Goal: Task Accomplishment & Management: Manage account settings

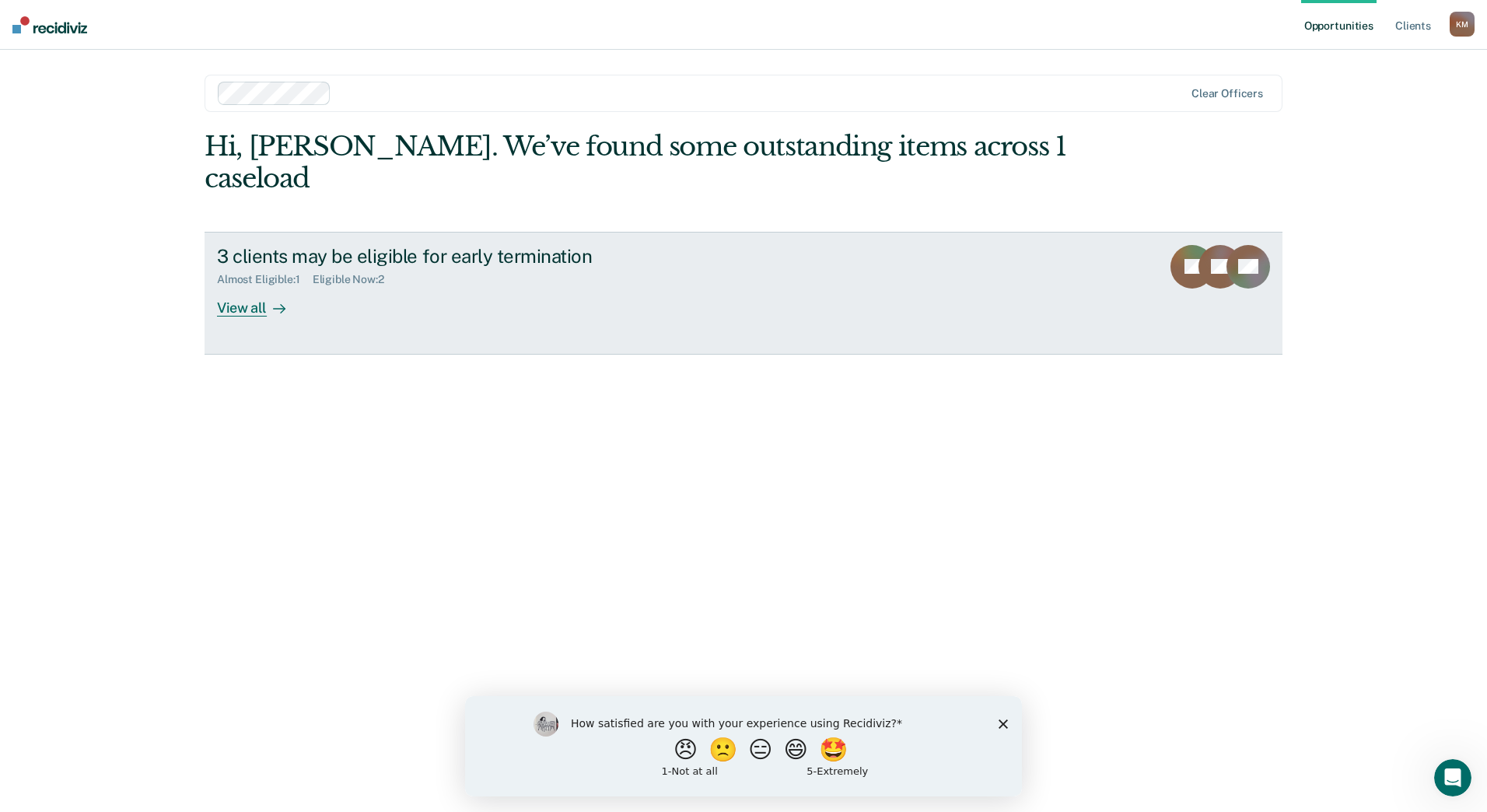
click at [225, 286] on div "View all" at bounding box center [261, 301] width 87 height 30
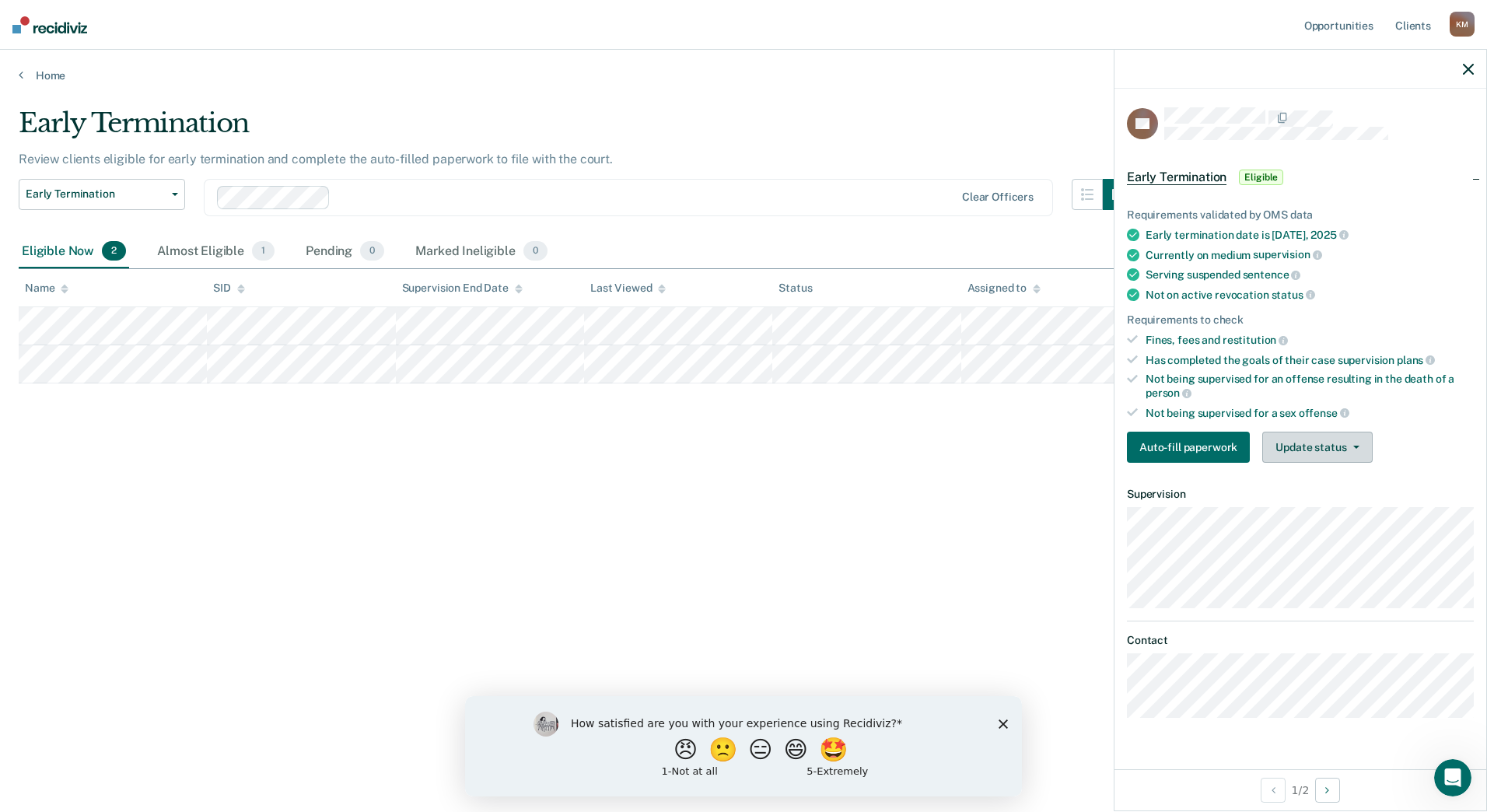
click at [1345, 447] on button "Update status" at bounding box center [1317, 447] width 110 height 31
click at [1319, 510] on button "Mark Ineligible" at bounding box center [1337, 509] width 150 height 25
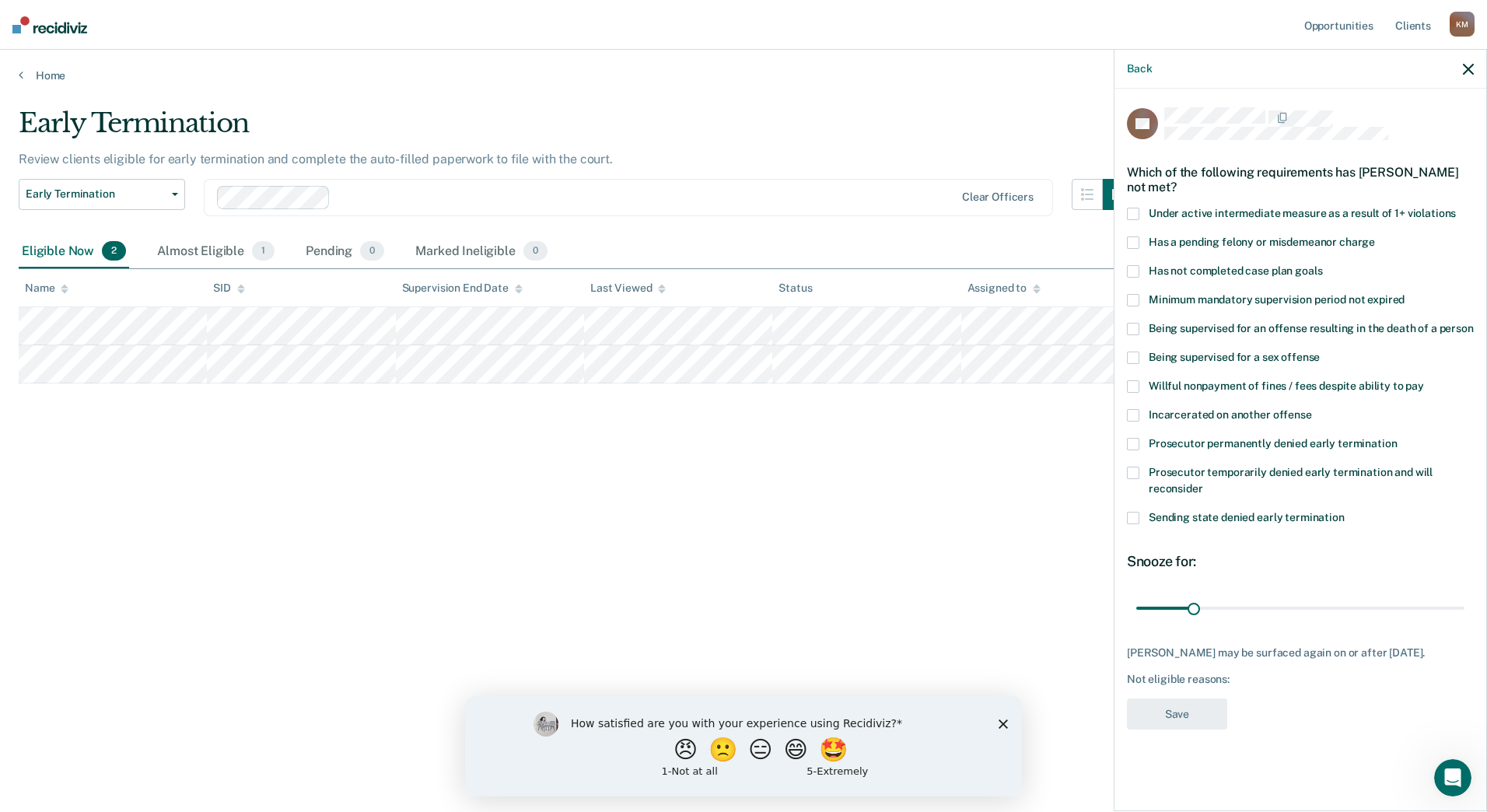
click at [1138, 354] on span at bounding box center [1133, 358] width 13 height 13
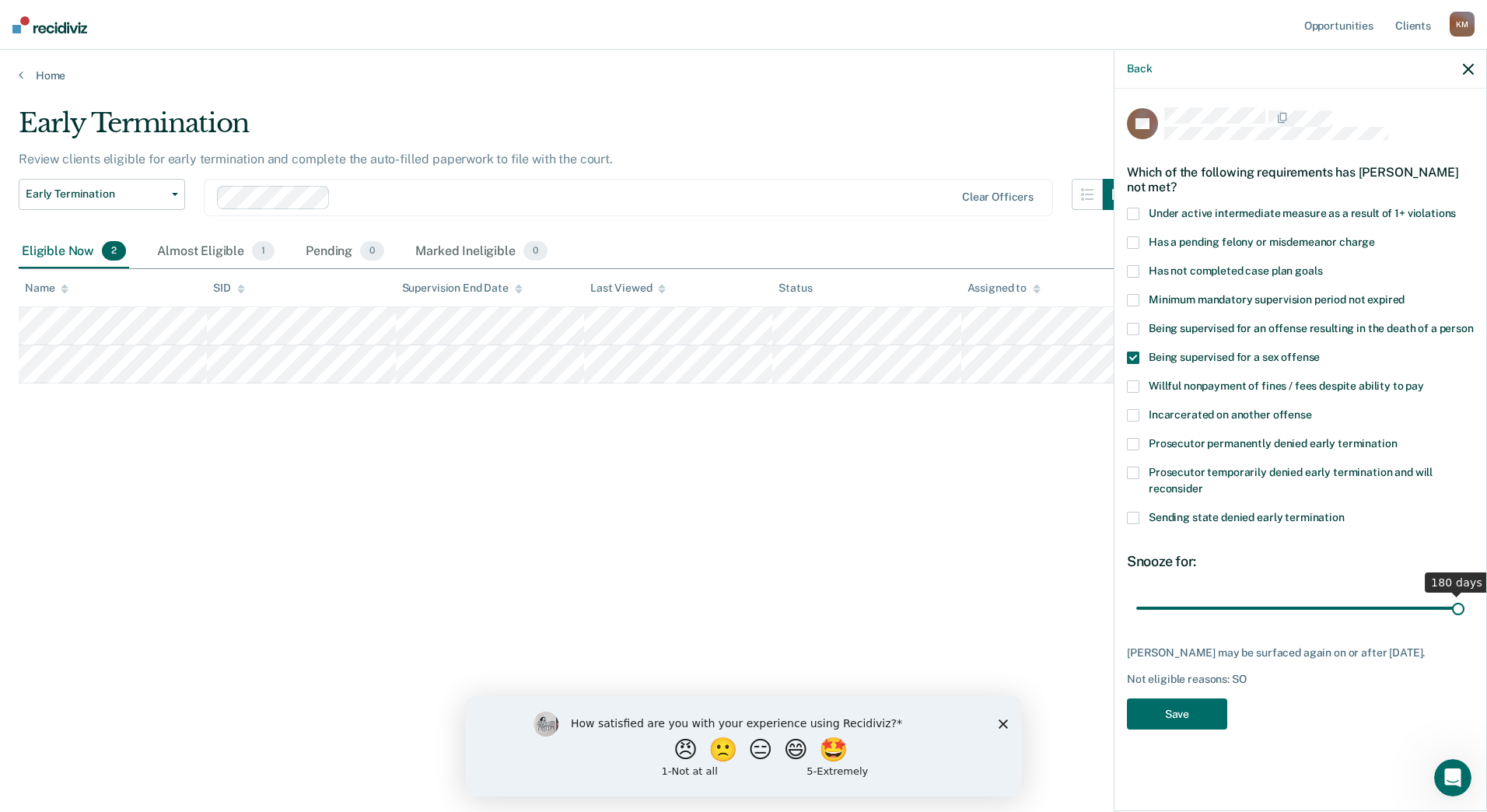
drag, startPoint x: 1192, startPoint y: 605, endPoint x: 1489, endPoint y: 597, distance: 297.1
type input "180"
click at [1464, 597] on input "range" at bounding box center [1300, 608] width 328 height 28
click at [1191, 729] on button "Save" at bounding box center [1177, 713] width 100 height 32
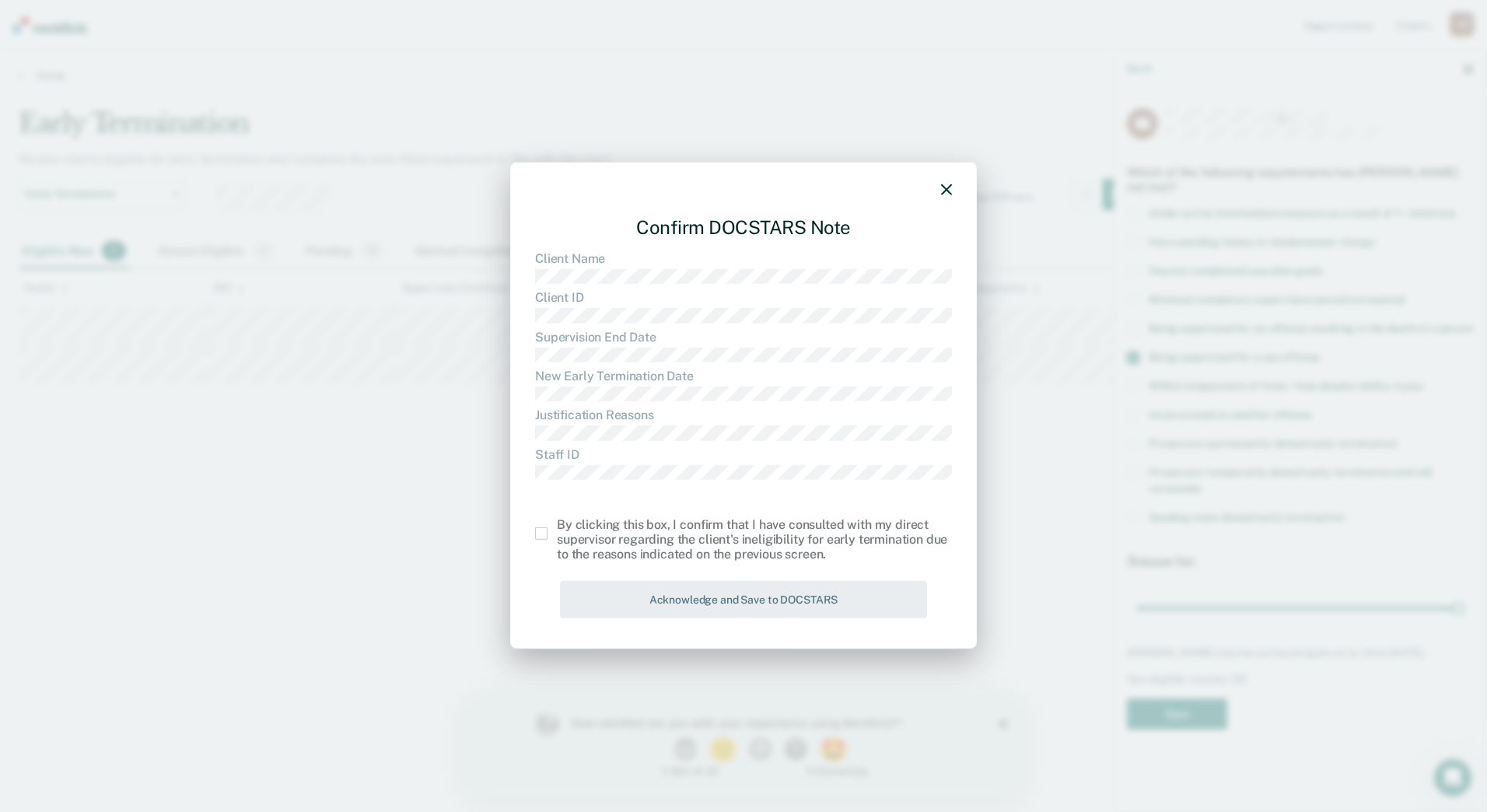
click at [541, 529] on span at bounding box center [541, 534] width 13 height 13
click at [557, 528] on input "checkbox" at bounding box center [557, 528] width 0 height 0
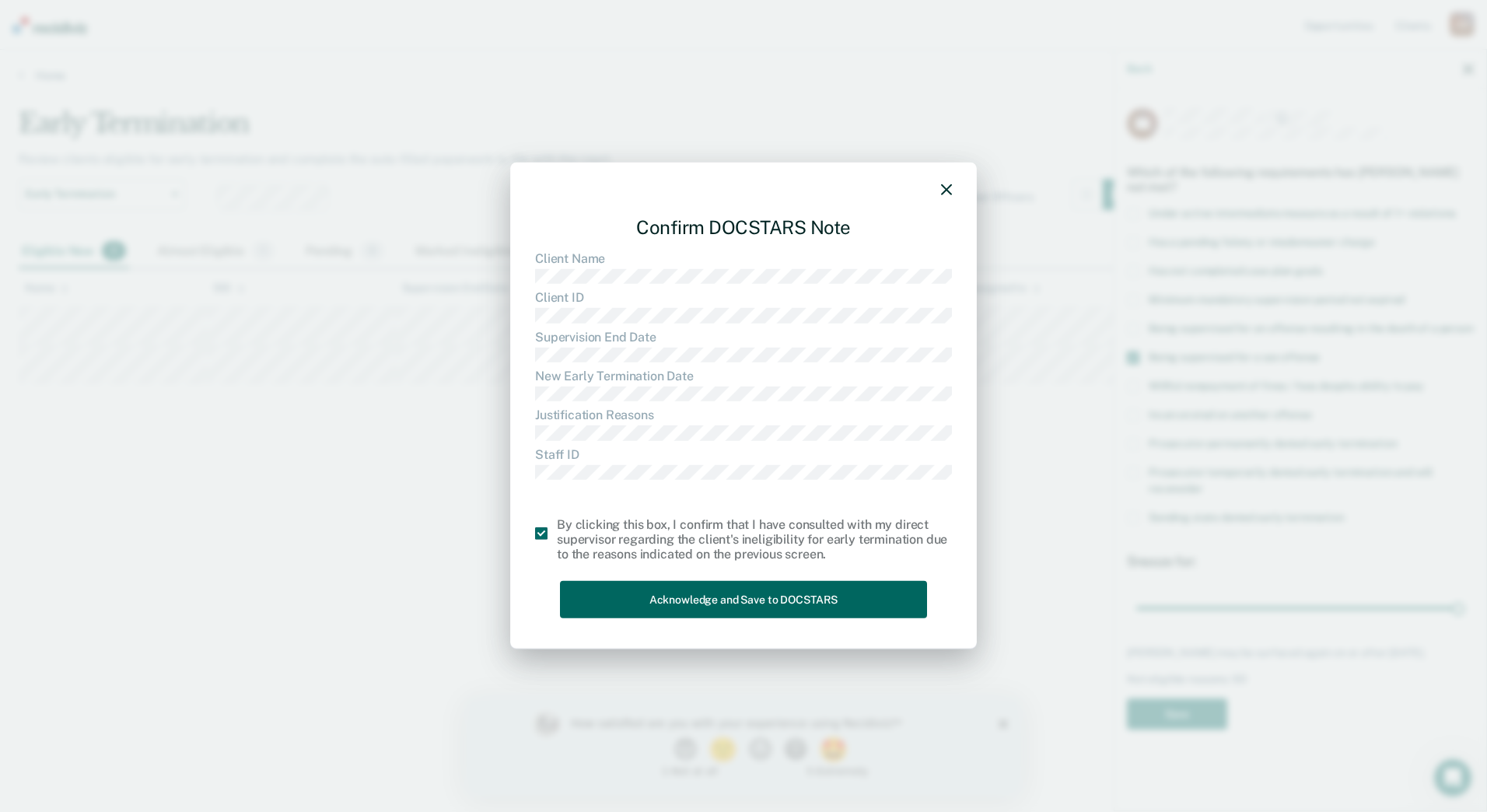
click at [752, 594] on button "Acknowledge and Save to DOCSTARS" at bounding box center [743, 598] width 367 height 38
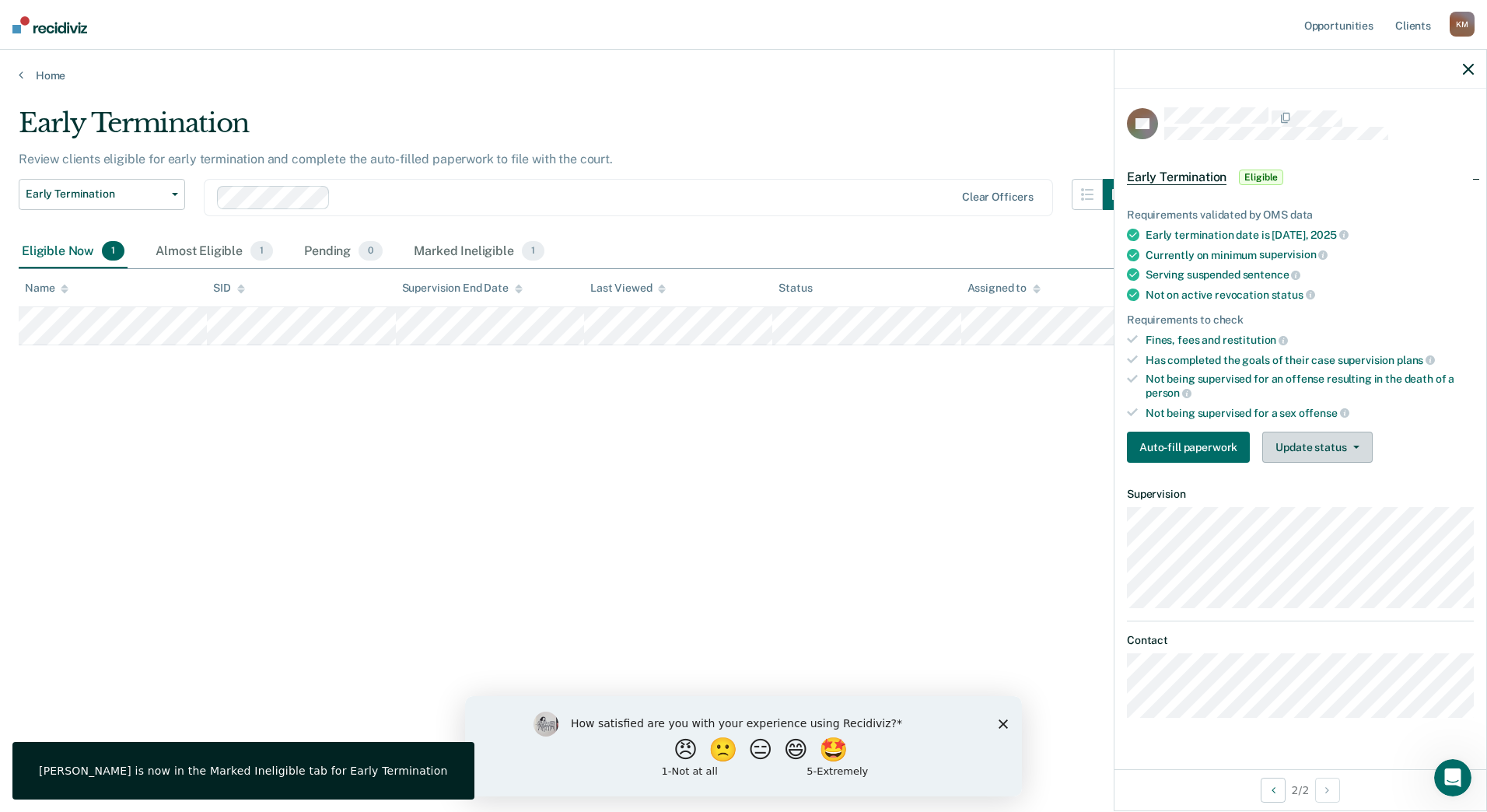
click at [1353, 449] on button "Update status" at bounding box center [1317, 447] width 110 height 31
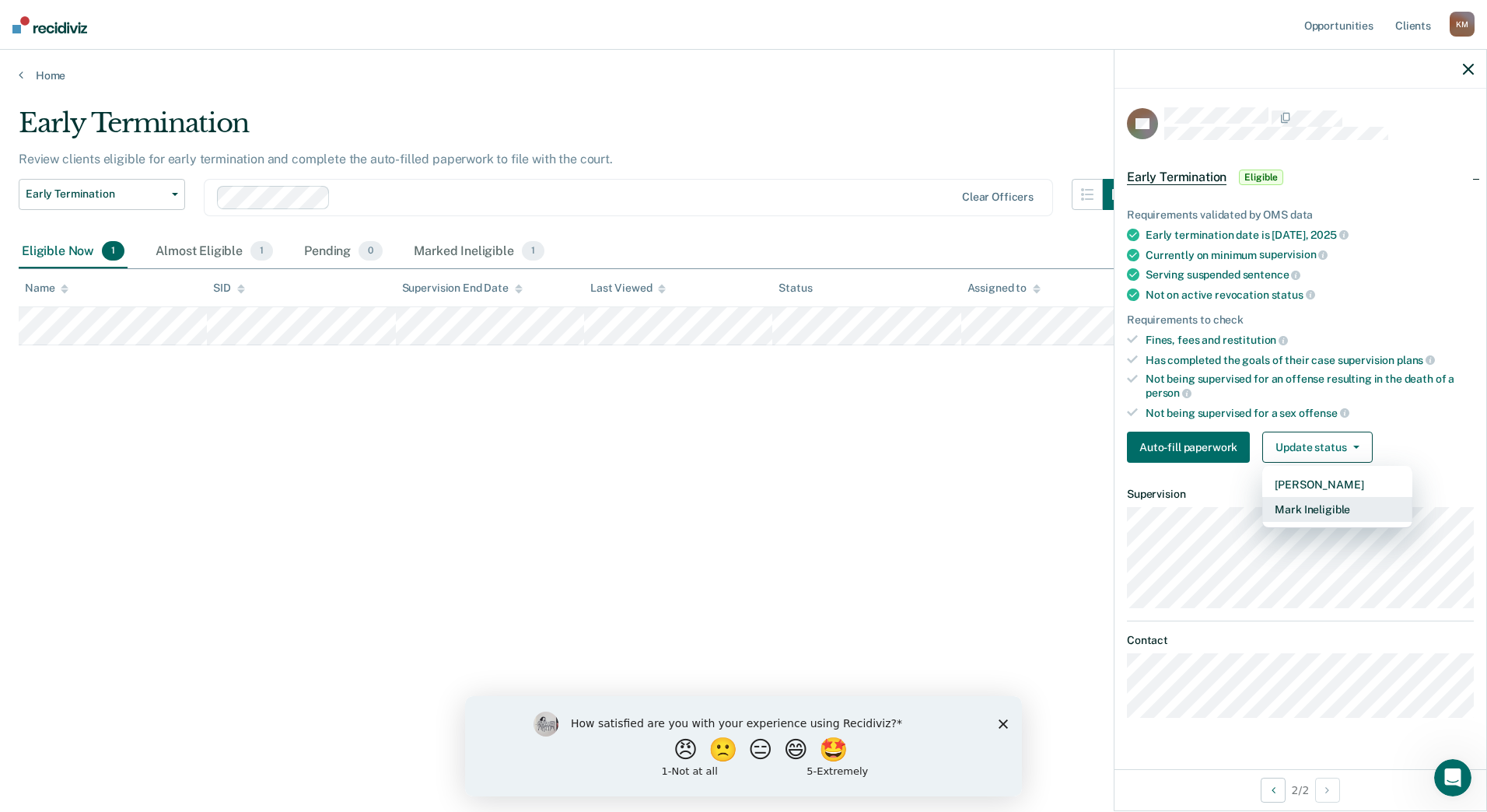
click at [1340, 507] on button "Mark Ineligible" at bounding box center [1337, 509] width 150 height 25
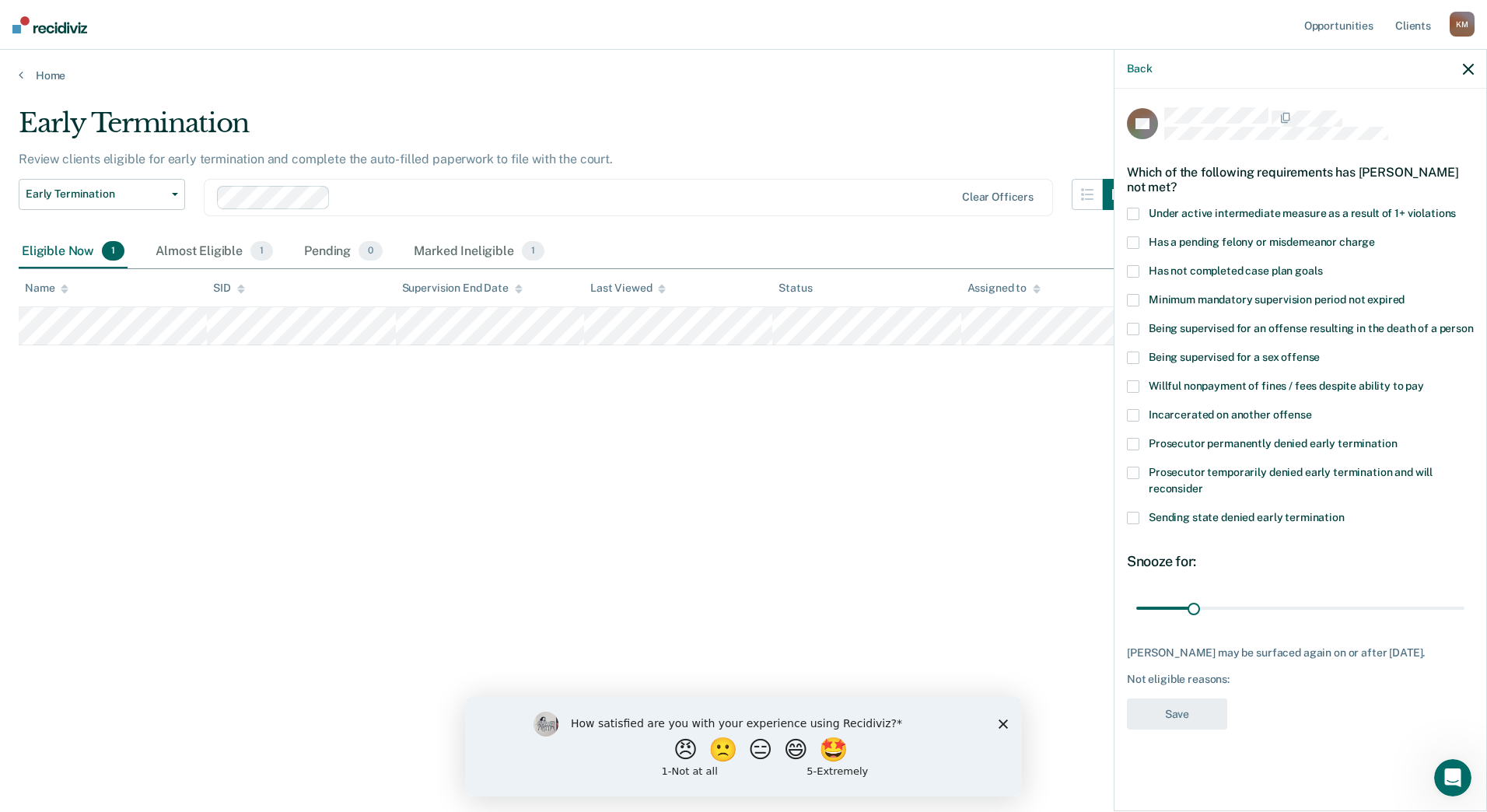
click at [1133, 352] on span at bounding box center [1133, 358] width 13 height 13
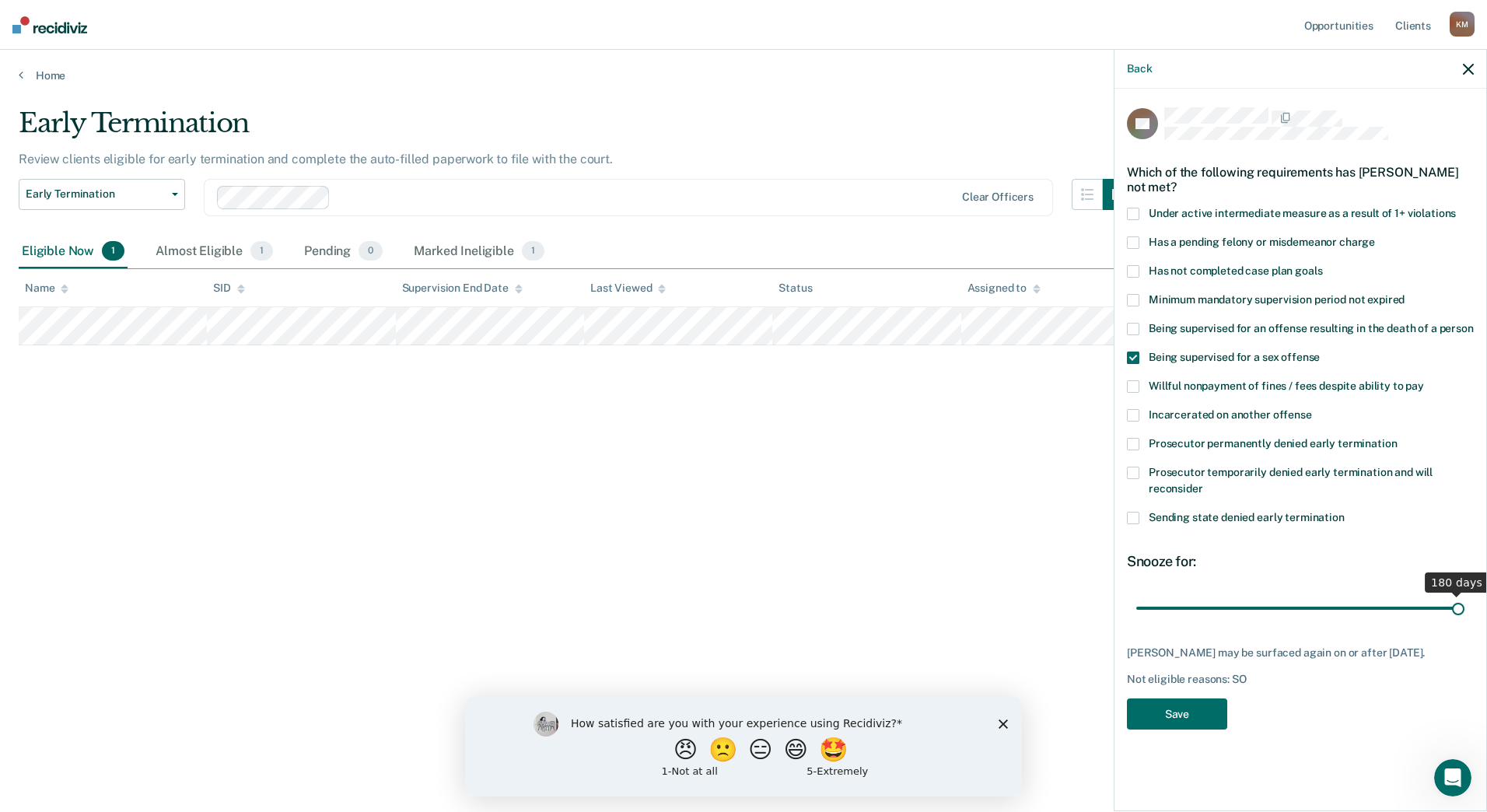
drag, startPoint x: 1194, startPoint y: 606, endPoint x: 1489, endPoint y: 608, distance: 295.0
type input "180"
click at [1464, 608] on input "range" at bounding box center [1300, 608] width 328 height 28
click at [1161, 730] on button "Save" at bounding box center [1177, 713] width 100 height 32
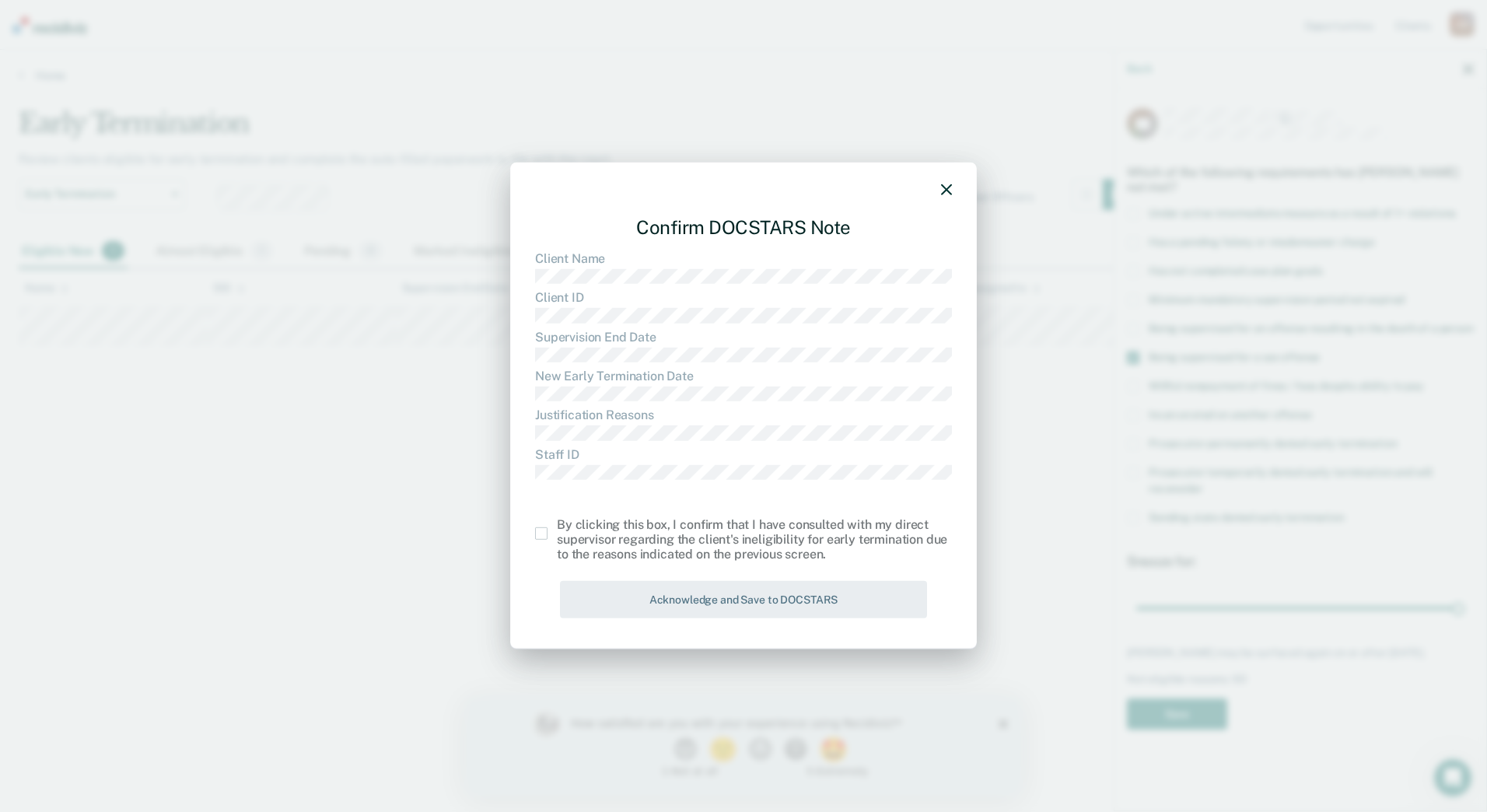
click at [542, 539] on div "By clicking this box, I confirm that I have consulted with my direct supervisor…" at bounding box center [743, 539] width 417 height 45
click at [538, 530] on span at bounding box center [541, 534] width 13 height 13
click at [557, 528] on input "checkbox" at bounding box center [557, 528] width 0 height 0
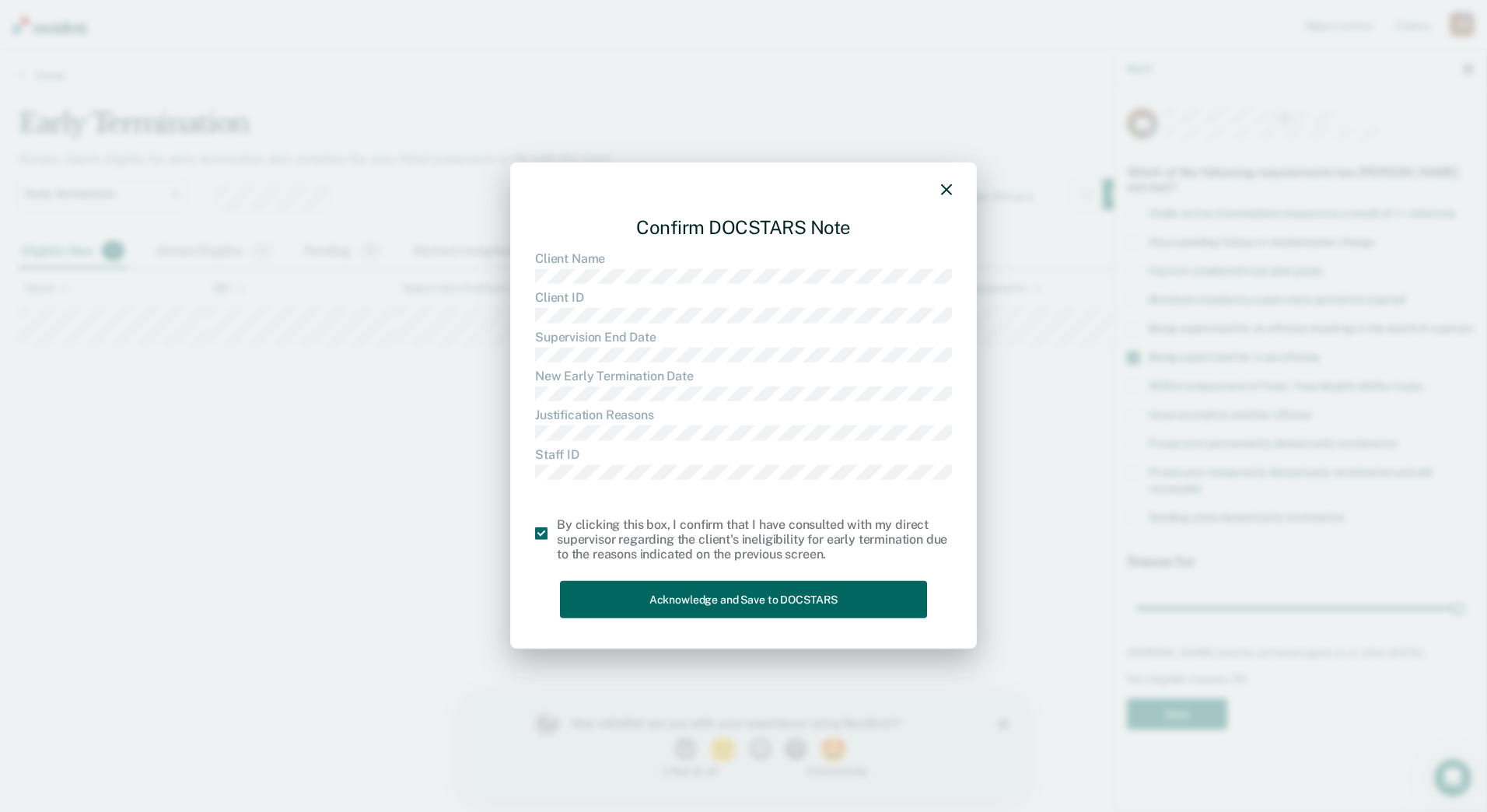
click at [687, 609] on button "Acknowledge and Save to DOCSTARS" at bounding box center [743, 598] width 367 height 38
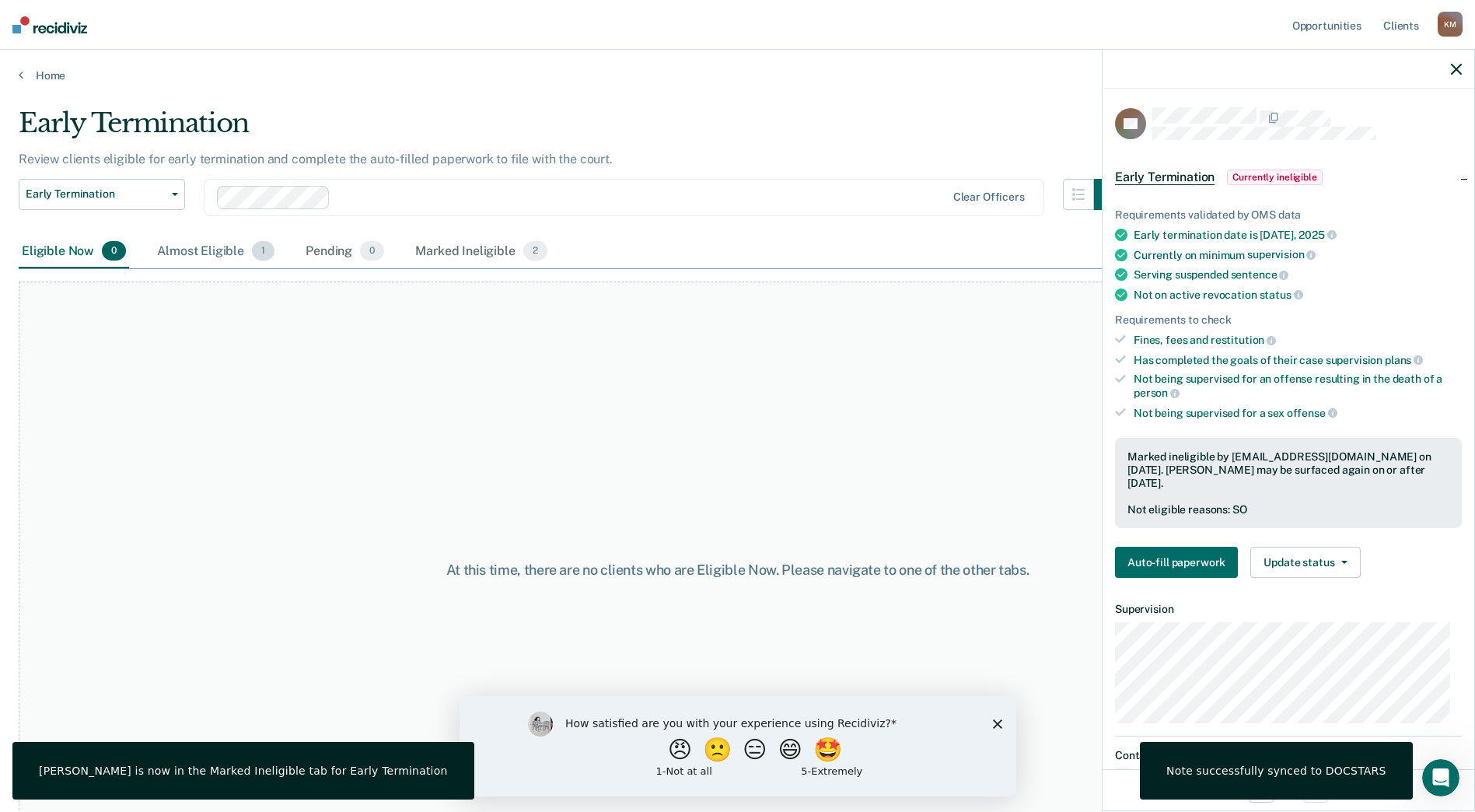
click at [171, 252] on div "Almost Eligible 1" at bounding box center [215, 251] width 123 height 34
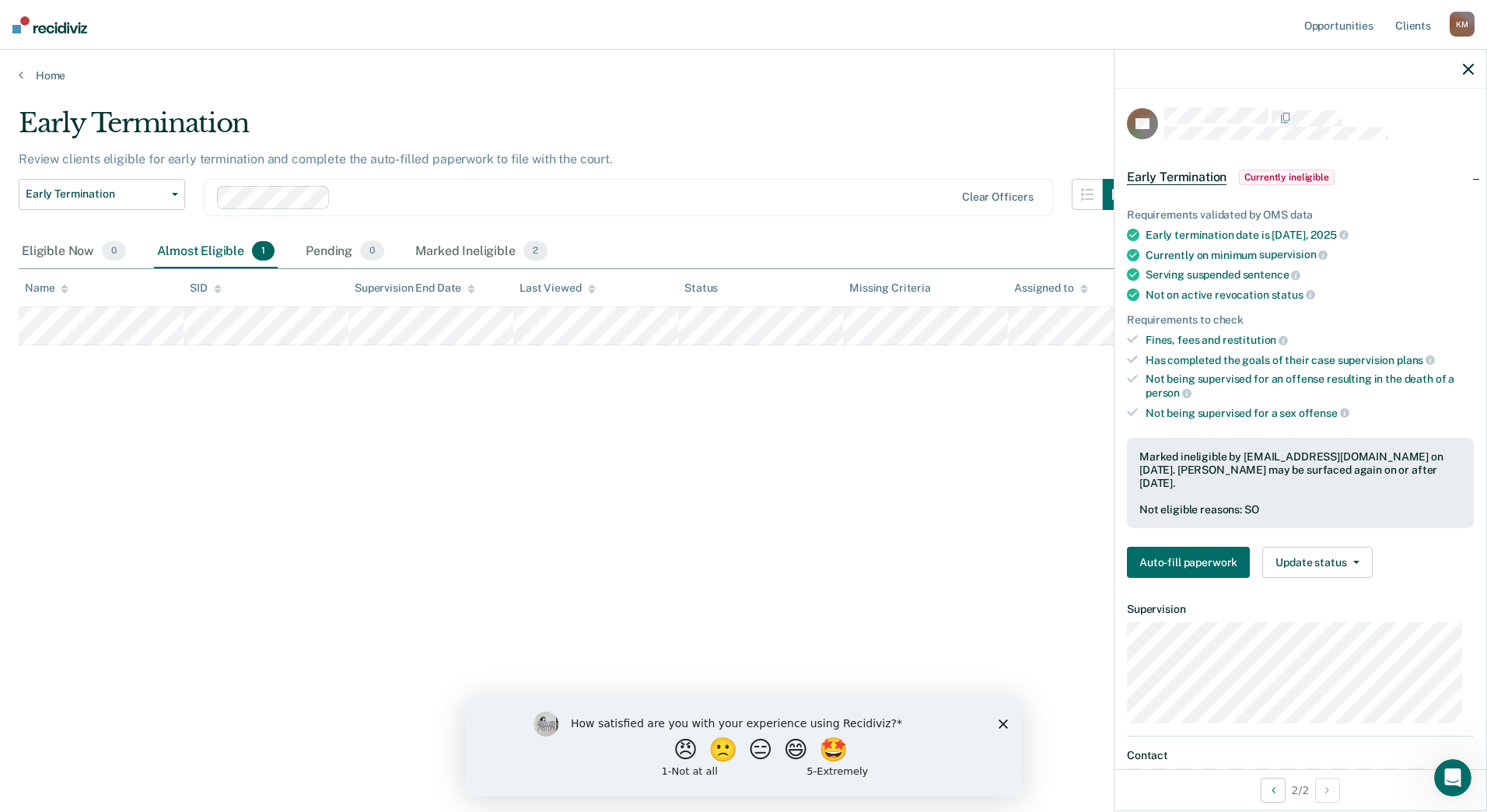
click at [773, 440] on div "Early Termination Review clients eligible for early termination and complete th…" at bounding box center [743, 401] width 1449 height 587
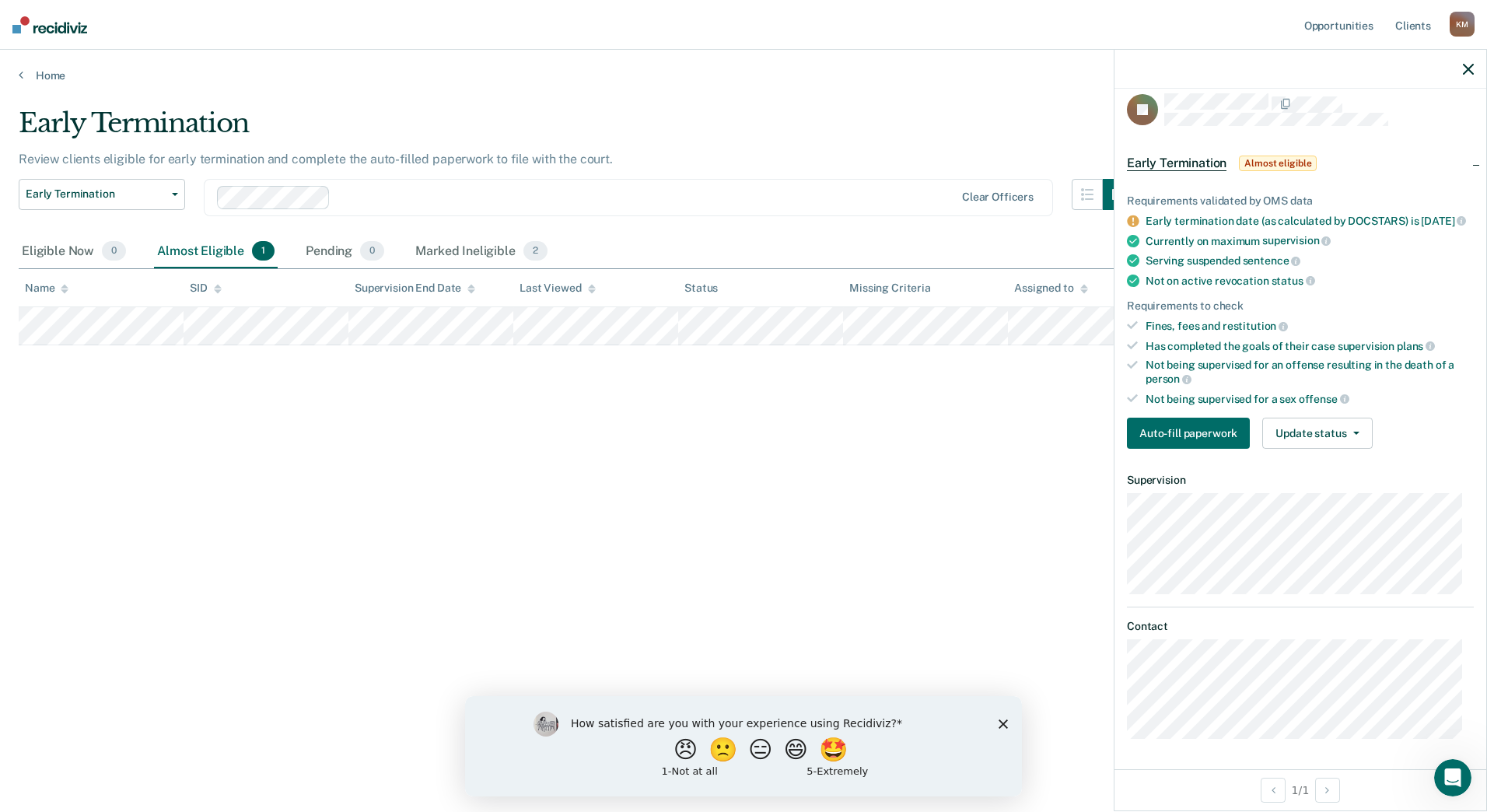
scroll to position [27, 0]
click at [770, 497] on div "Early Termination Review clients eligible for early termination and complete th…" at bounding box center [743, 401] width 1449 height 587
click at [713, 478] on div "Early Termination Review clients eligible for early termination and complete th…" at bounding box center [743, 401] width 1449 height 587
click at [1006, 718] on icon "Close survey" at bounding box center [1003, 723] width 9 height 9
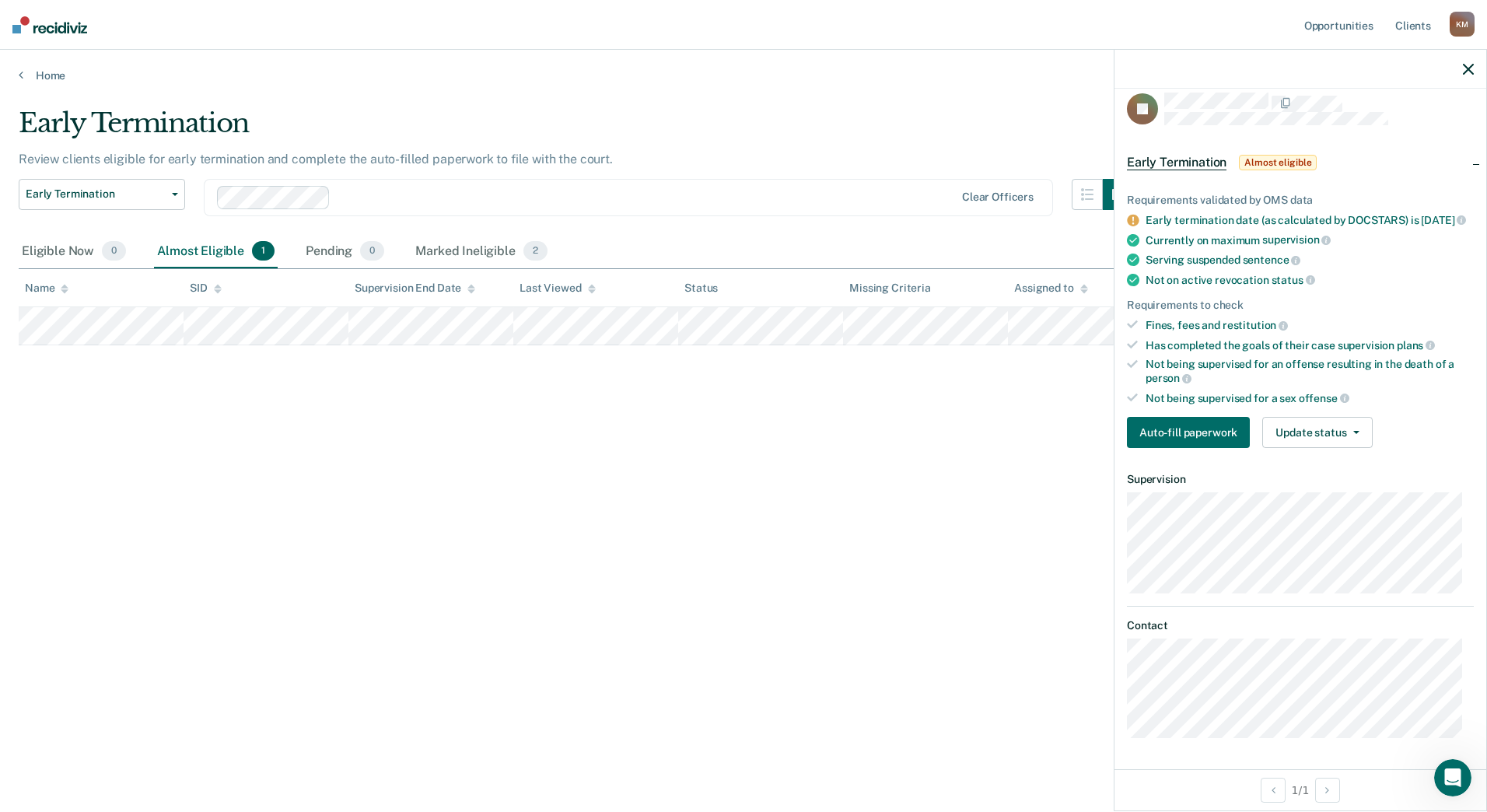
click at [850, 569] on div "Early Termination Review clients eligible for early termination and complete th…" at bounding box center [743, 401] width 1449 height 587
